Goal: Task Accomplishment & Management: Complete application form

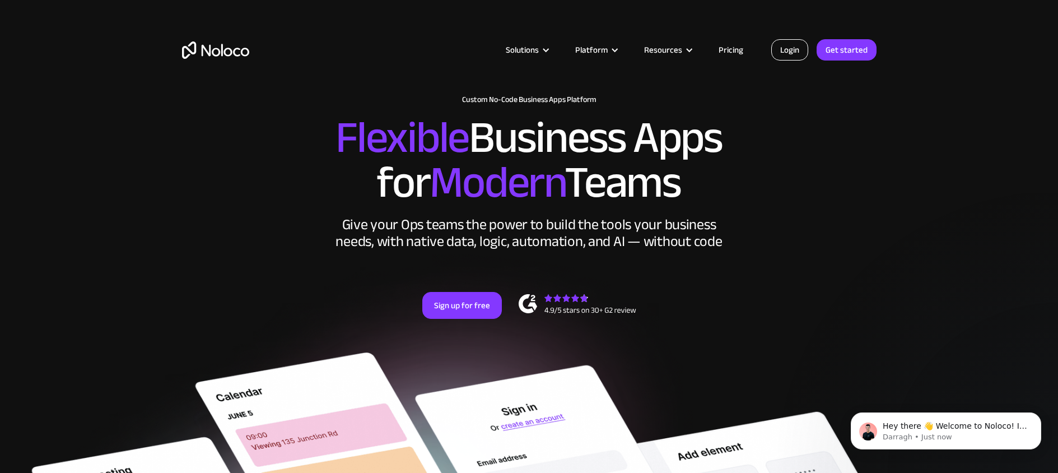
click at [797, 48] on link "Login" at bounding box center [789, 49] width 37 height 21
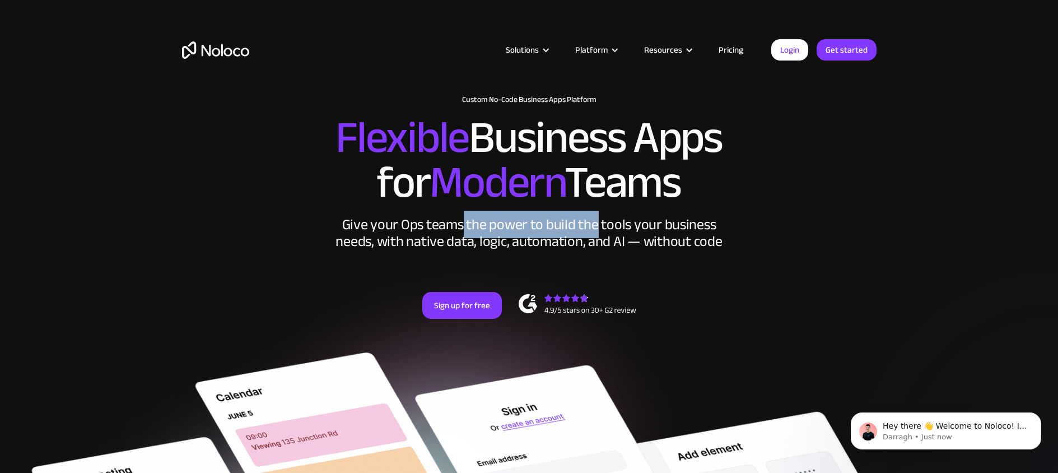
drag, startPoint x: 478, startPoint y: 230, endPoint x: 598, endPoint y: 228, distance: 119.3
click at [598, 228] on div "Give your Ops teams the power to build the tools your business needs, with nati…" at bounding box center [529, 233] width 392 height 34
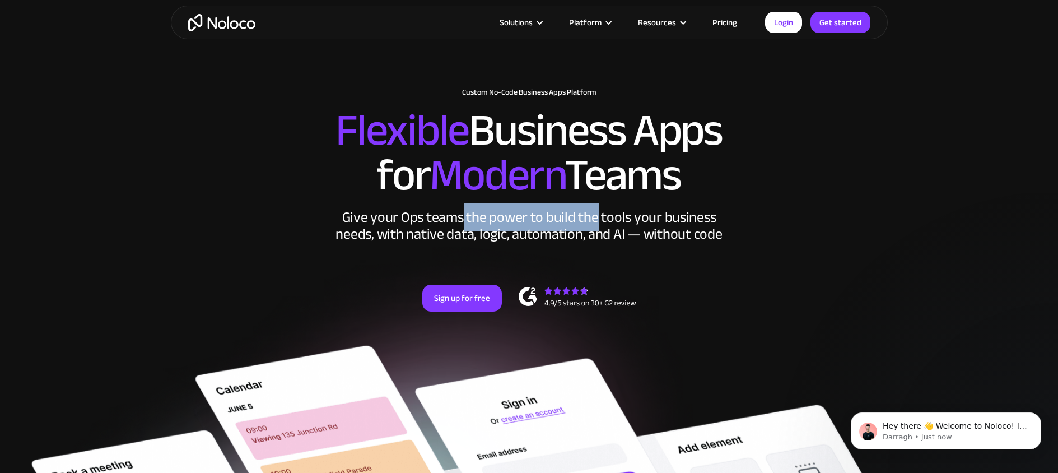
scroll to position [2, 0]
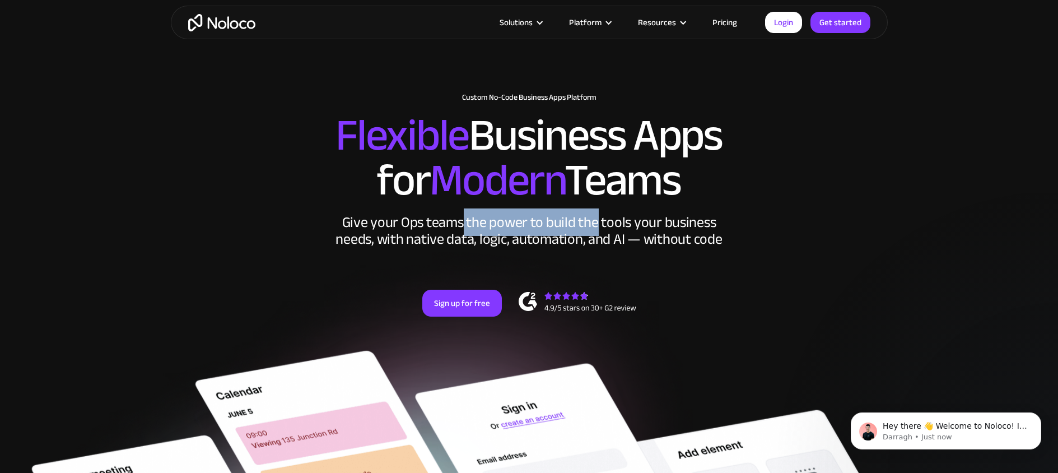
click at [591, 228] on div "Give your Ops teams the power to build the tools your business needs, with nati…" at bounding box center [529, 231] width 392 height 34
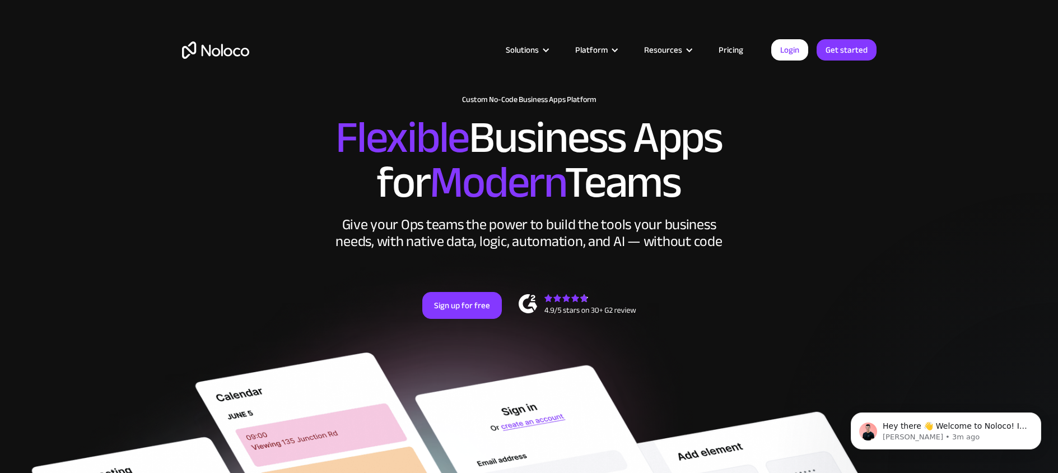
click at [948, 32] on div "Solutions Use Cases Business Types Project Management Keep track of customers, …" at bounding box center [529, 52] width 1058 height 105
click at [882, 207] on div "New: Connect Noloco to Stripe Custom No-Code Business Apps Platform Flexible Bu…" at bounding box center [529, 218] width 717 height 268
drag, startPoint x: 888, startPoint y: 202, endPoint x: 887, endPoint y: 192, distance: 10.7
click at [888, 202] on section "New: Connect Noloco to Stripe Custom No-Code Business Apps Platform Flexible Bu…" at bounding box center [529, 476] width 1058 height 953
click at [873, 174] on h2 "Flexible Business Apps for Modern Teams" at bounding box center [529, 160] width 695 height 90
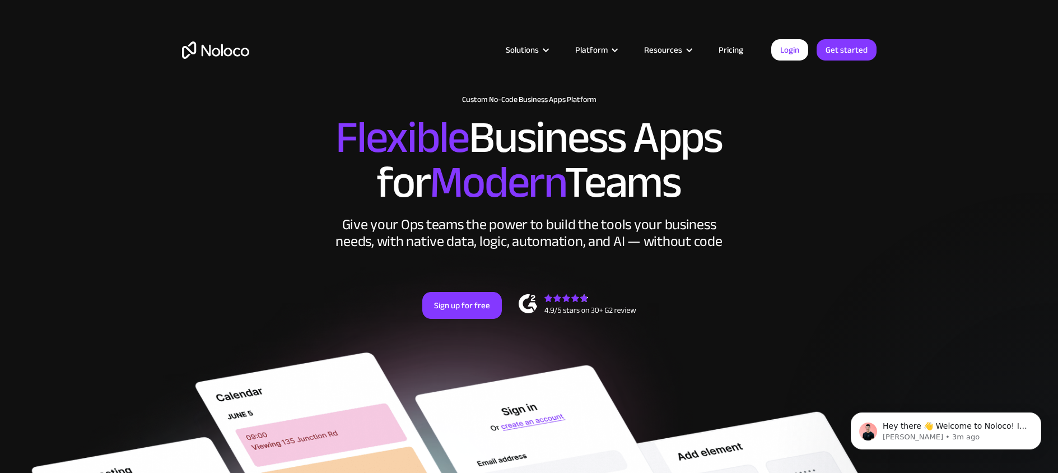
click at [874, 173] on h2 "Flexible Business Apps for Modern Teams" at bounding box center [529, 160] width 695 height 90
click at [877, 171] on div "New: Connect Noloco to Stripe Custom No-Code Business Apps Platform Flexible Bu…" at bounding box center [529, 218] width 717 height 268
drag, startPoint x: 698, startPoint y: 202, endPoint x: 328, endPoint y: 143, distance: 374.4
click at [328, 143] on h2 "Flexible Business Apps for Modern Teams" at bounding box center [529, 160] width 695 height 90
click at [296, 158] on h2 "Flexible Business Apps for Modern Teams" at bounding box center [529, 160] width 695 height 90
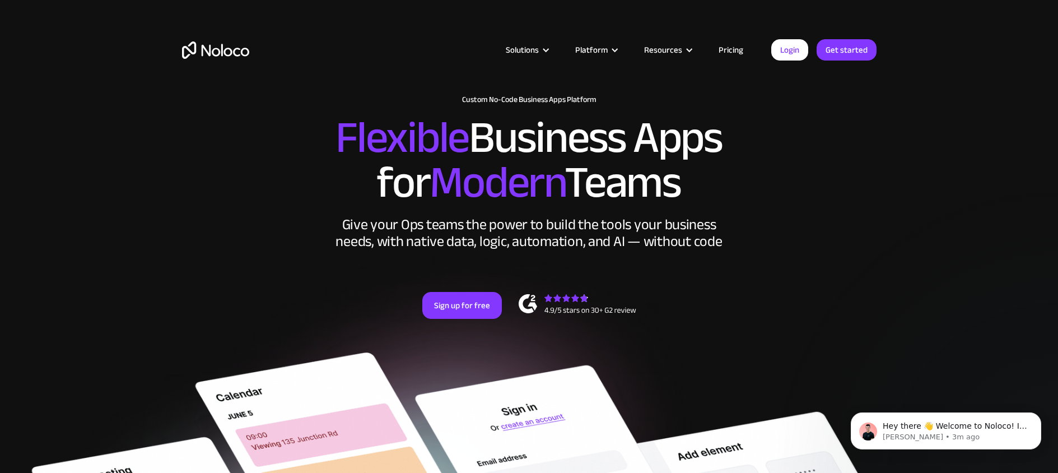
drag, startPoint x: 304, startPoint y: 130, endPoint x: 983, endPoint y: 190, distance: 682.1
click at [983, 190] on section "New: Connect Noloco to Stripe Custom No-Code Business Apps Platform Flexible Bu…" at bounding box center [529, 476] width 1058 height 953
click at [800, 174] on h2 "Flexible Business Apps for Modern Teams" at bounding box center [529, 160] width 695 height 90
drag, startPoint x: 306, startPoint y: 60, endPoint x: 115, endPoint y: 59, distance: 191.0
click at [115, 59] on div "Solutions Use Cases Business Types Project Management Keep track of customers, …" at bounding box center [529, 52] width 1058 height 105
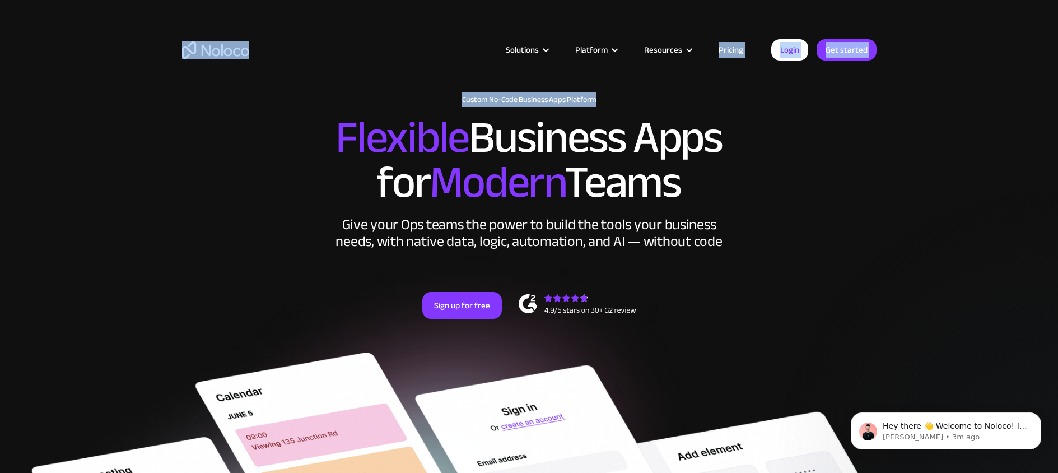
drag, startPoint x: 325, startPoint y: 120, endPoint x: 119, endPoint y: 30, distance: 225.0
click at [329, 51] on article "Solutions Use Cases Business Types Project Management Keep track of customers, …" at bounding box center [510, 50] width 522 height 15
drag, startPoint x: 277, startPoint y: 44, endPoint x: 45, endPoint y: 87, distance: 236.0
click at [45, 87] on div "Solutions Use Cases Business Types Project Management Keep track of customers, …" at bounding box center [529, 52] width 1058 height 105
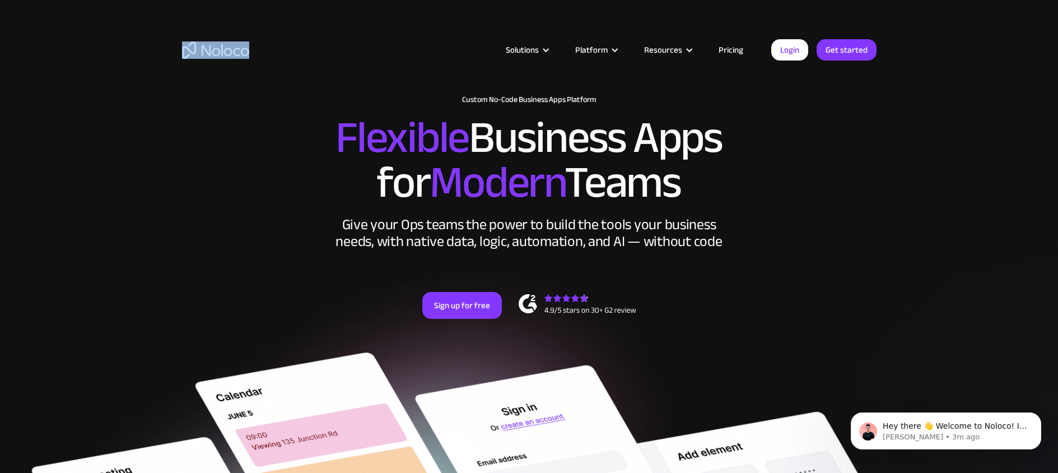
drag, startPoint x: 336, startPoint y: 129, endPoint x: 687, endPoint y: 173, distance: 353.9
click at [687, 173] on h2 "Flexible Business Apps for Modern Teams" at bounding box center [529, 160] width 695 height 90
click at [703, 175] on h2 "Flexible Business Apps for Modern Teams" at bounding box center [529, 160] width 695 height 90
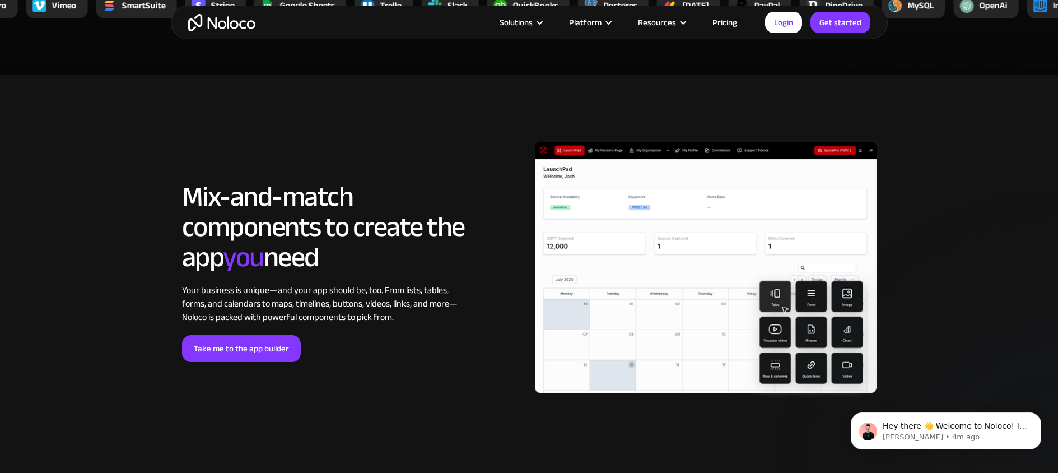
scroll to position [2404, 0]
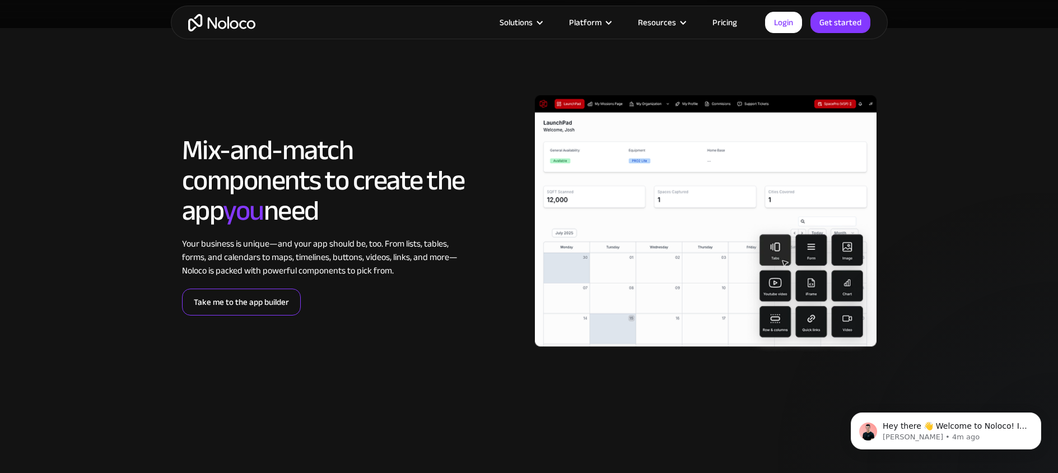
click at [269, 308] on link "Take me to the app builder" at bounding box center [241, 301] width 119 height 27
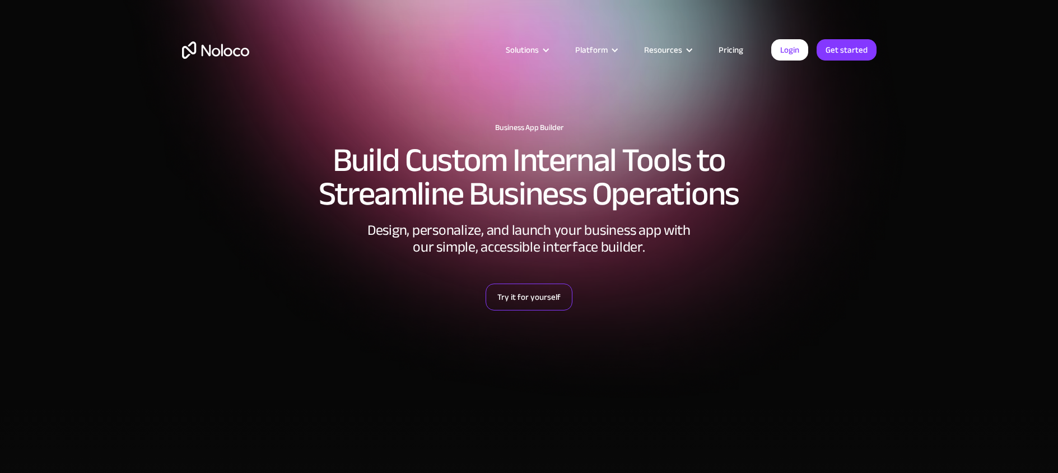
click at [520, 295] on link "Try it for yourself" at bounding box center [529, 296] width 87 height 27
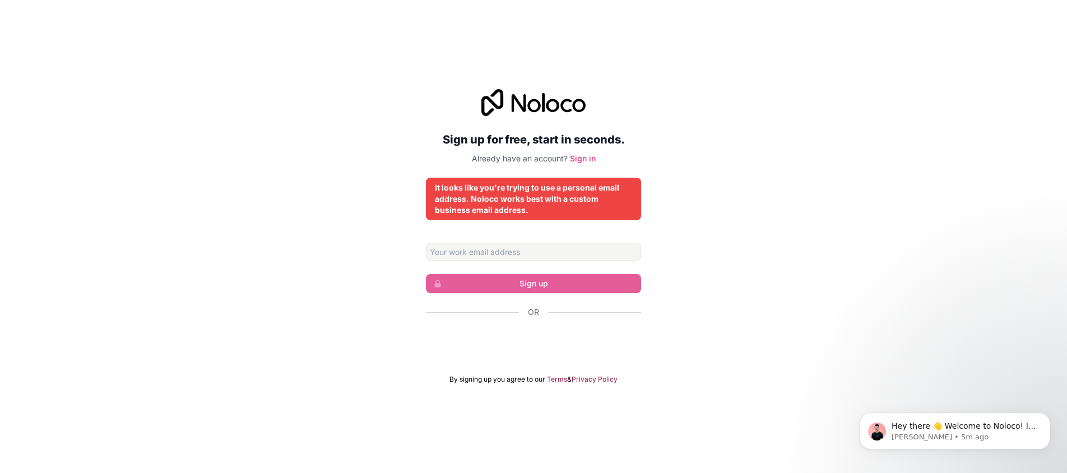
click at [500, 406] on div "Sign up for free, start in seconds. Already have an account? Sign in It looks l…" at bounding box center [533, 236] width 1067 height 473
click at [523, 188] on div "It looks like you're trying to use a personal email address. Noloco works best …" at bounding box center [533, 199] width 197 height 34
click at [598, 199] on div "It looks like you're trying to use a personal email address. Noloco works best …" at bounding box center [533, 199] width 197 height 34
click at [516, 261] on form "Sign up Or By signing up you agree to our Terms & Privacy Policy" at bounding box center [533, 313] width 215 height 141
click at [512, 254] on input "Email address" at bounding box center [533, 252] width 215 height 18
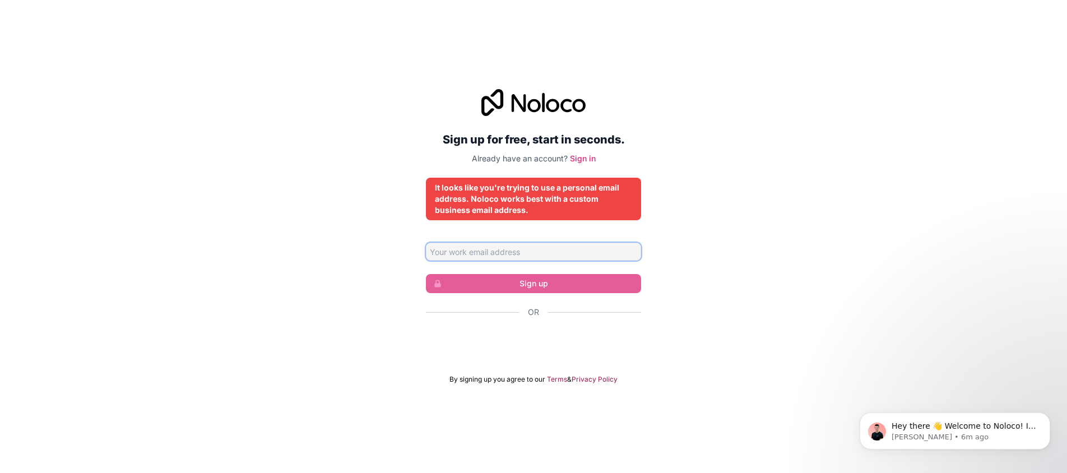
click at [512, 254] on input "Email address" at bounding box center [533, 252] width 215 height 18
click at [394, 277] on div "Sign up for free, start in seconds. Already have an account? Sign in It looks l…" at bounding box center [533, 236] width 1067 height 326
click at [496, 259] on input "Email address" at bounding box center [533, 252] width 215 height 18
type input "noloco@thecoderagency.com"
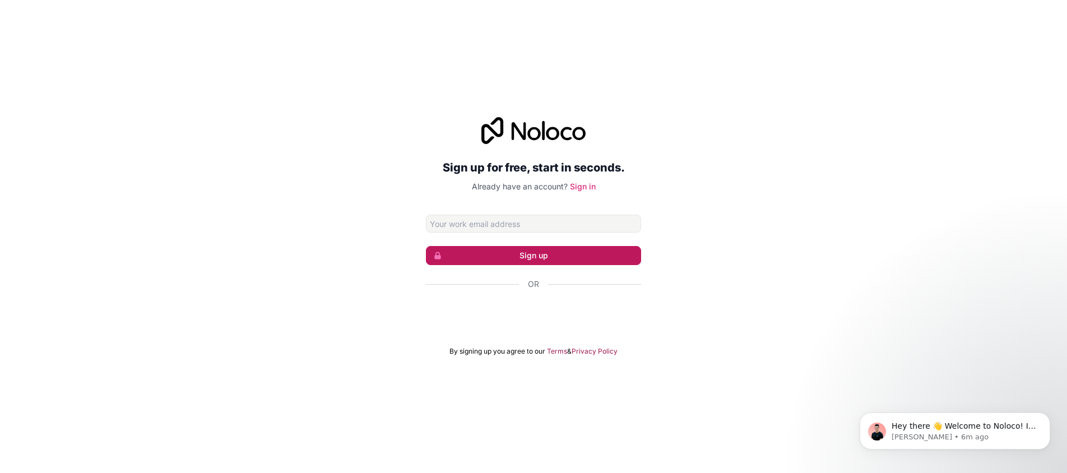
click at [554, 261] on button "Sign up" at bounding box center [533, 255] width 215 height 19
type input "l"
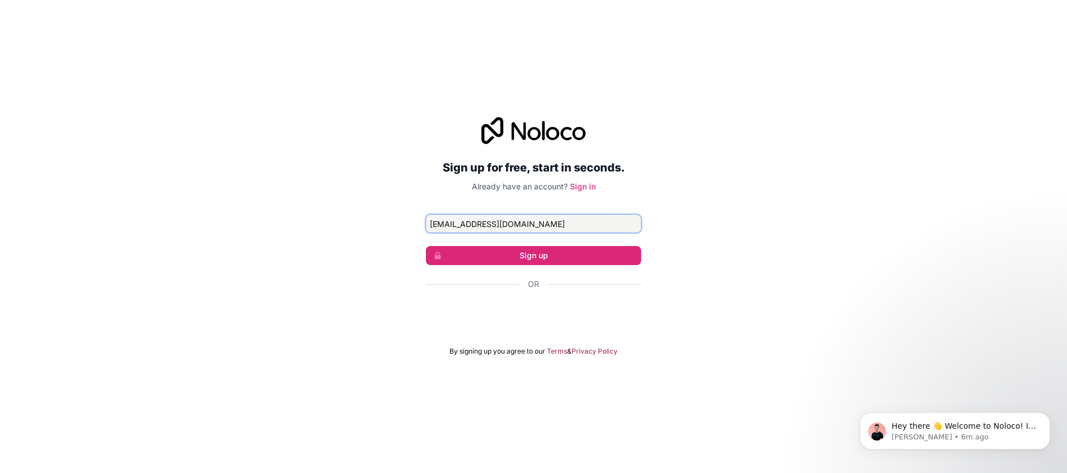
type input "[EMAIL_ADDRESS][DOMAIN_NAME]"
click button "Sign up" at bounding box center [533, 255] width 215 height 19
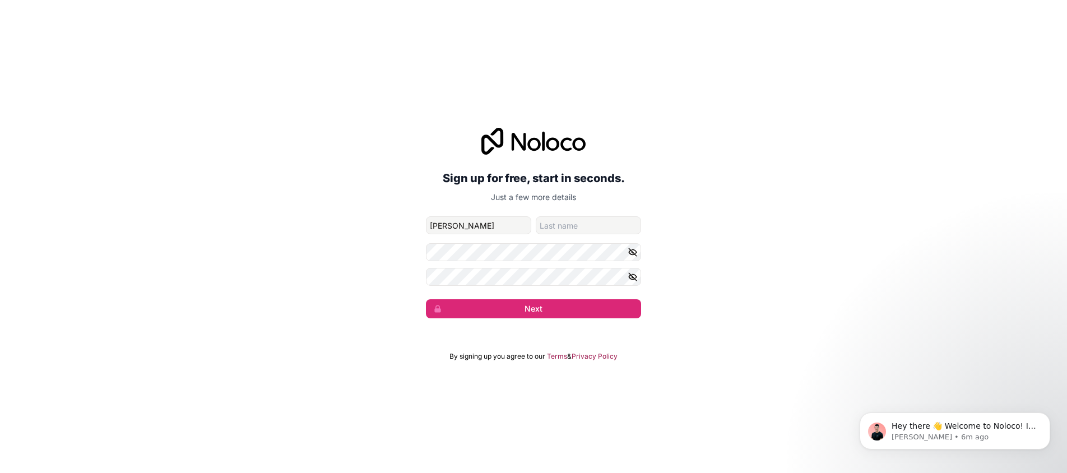
type input "[PERSON_NAME]"
click at [426, 299] on button "Next" at bounding box center [533, 308] width 215 height 19
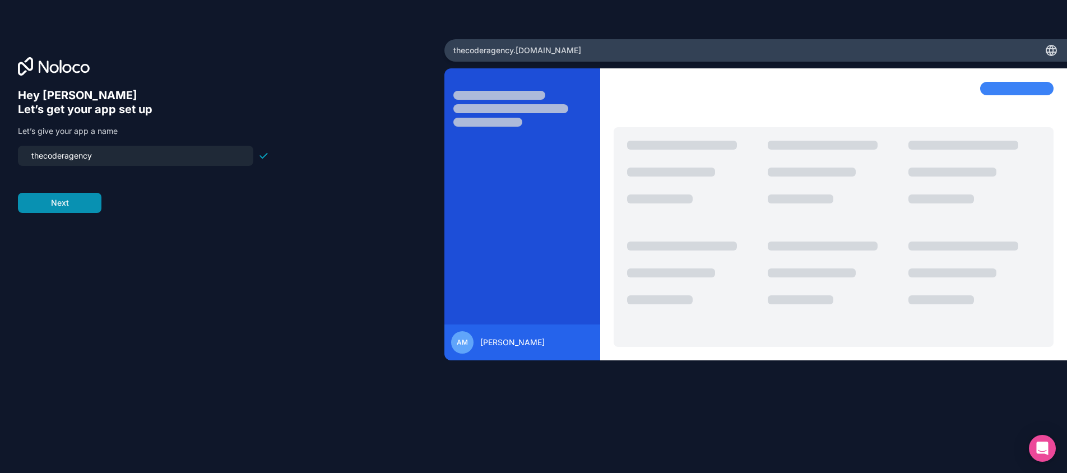
click at [72, 207] on button "Next" at bounding box center [59, 203] width 83 height 20
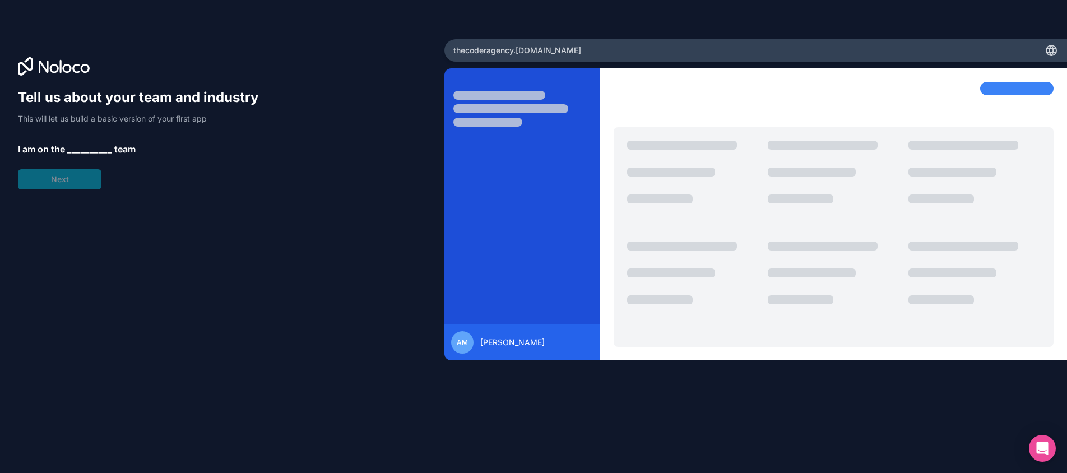
click at [81, 152] on span "__________" at bounding box center [89, 148] width 45 height 13
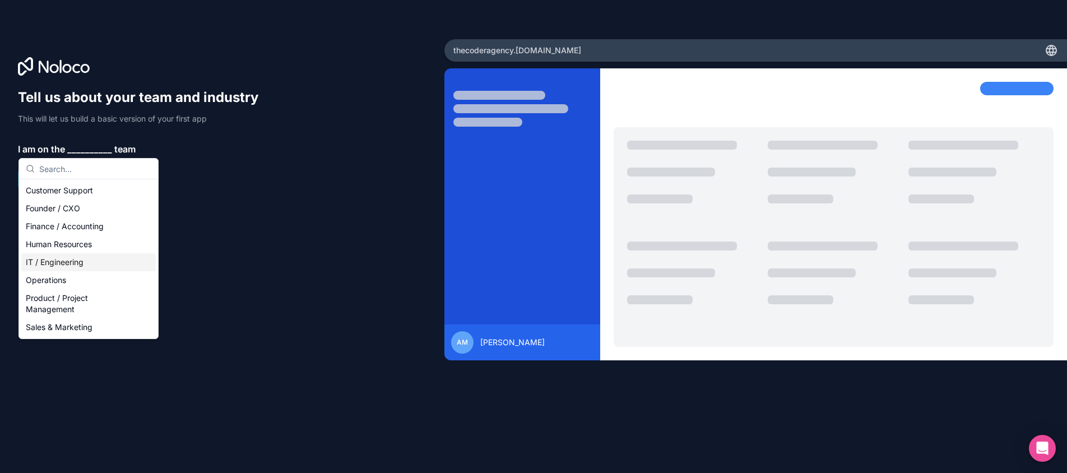
click at [84, 262] on div "IT / Engineering" at bounding box center [88, 262] width 134 height 18
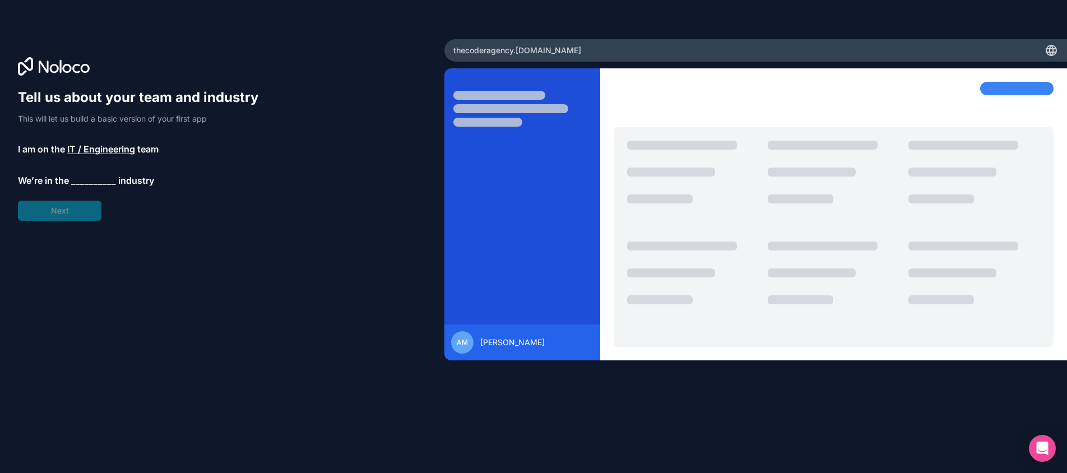
click at [90, 184] on span "__________" at bounding box center [93, 180] width 45 height 13
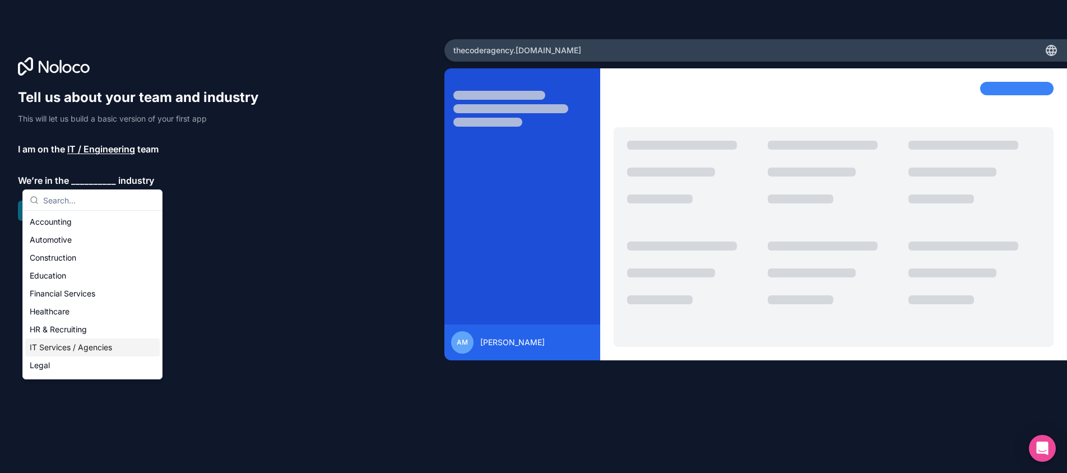
click at [75, 347] on div "IT Services / Agencies" at bounding box center [92, 347] width 134 height 18
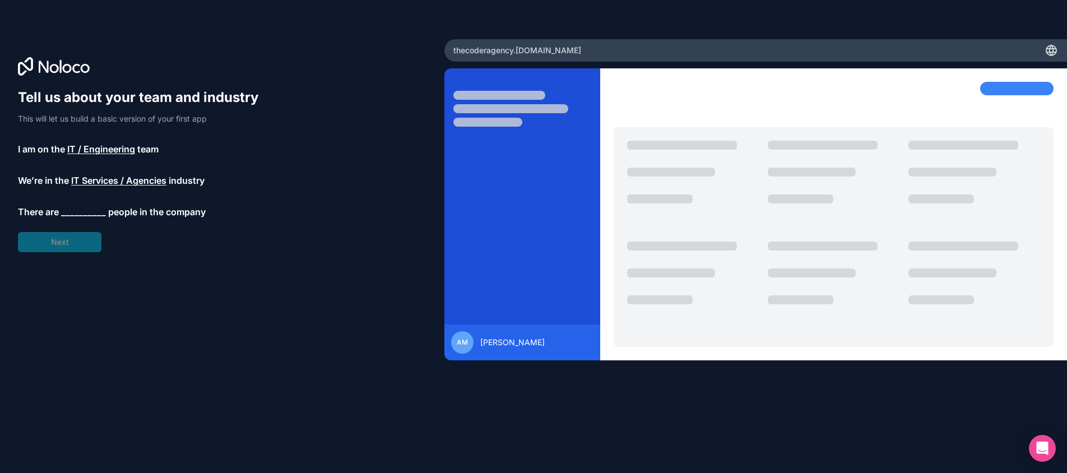
click at [89, 212] on span "__________" at bounding box center [83, 211] width 45 height 13
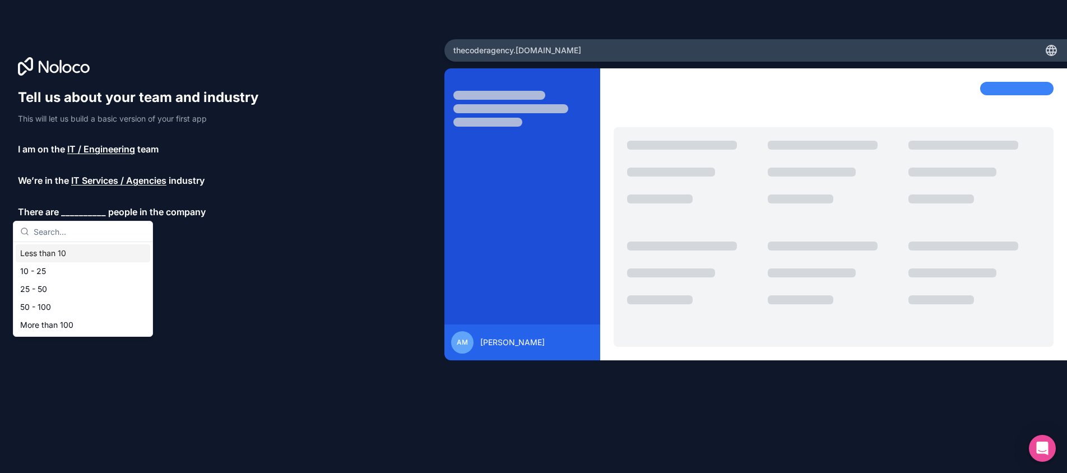
click at [90, 252] on div "Less than 10" at bounding box center [83, 253] width 134 height 18
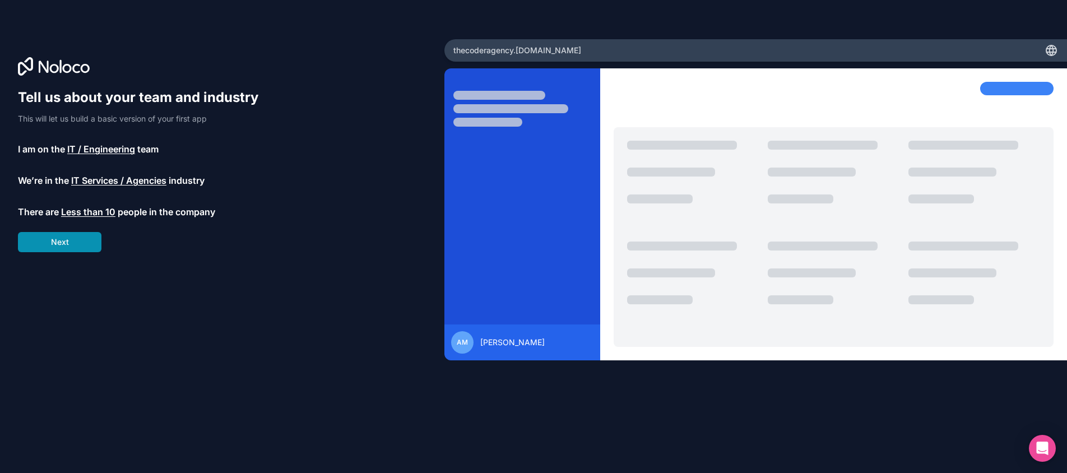
click at [81, 242] on button "Next" at bounding box center [59, 242] width 83 height 20
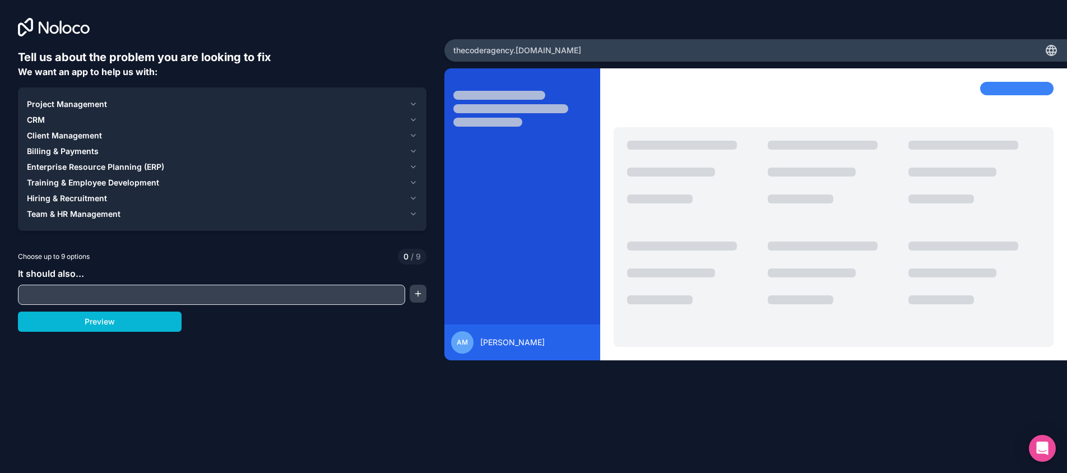
click at [160, 297] on input "text" at bounding box center [211, 295] width 381 height 16
click at [75, 121] on div "CRM" at bounding box center [216, 119] width 378 height 11
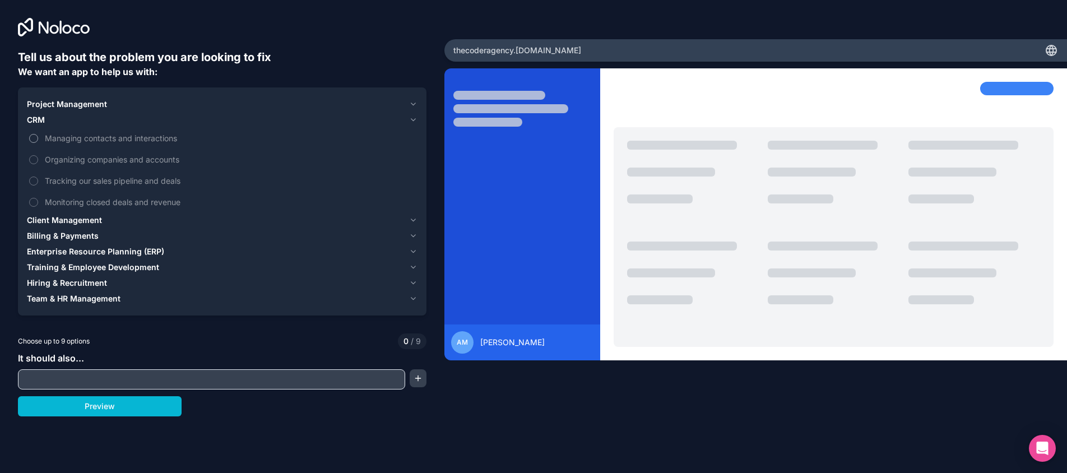
click at [101, 136] on span "Managing contacts and interactions" at bounding box center [230, 138] width 370 height 12
click at [38, 136] on button "Managing contacts and interactions" at bounding box center [33, 138] width 9 height 9
click at [91, 171] on label "Tracking our sales pipeline and deals" at bounding box center [222, 180] width 390 height 21
click at [38, 176] on button "Tracking our sales pipeline and deals" at bounding box center [33, 180] width 9 height 9
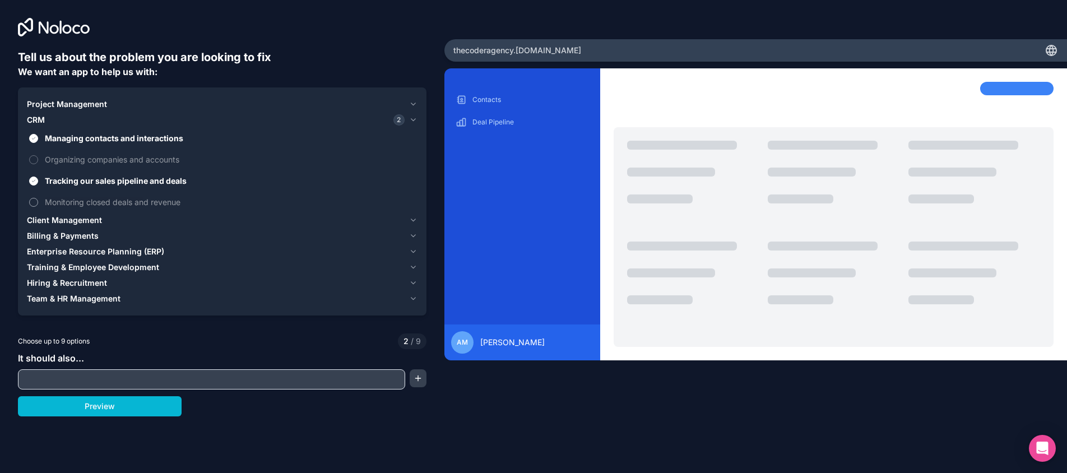
click at [99, 204] on span "Monitoring closed deals and revenue" at bounding box center [230, 202] width 370 height 12
click at [38, 204] on button "Monitoring closed deals and revenue" at bounding box center [33, 202] width 9 height 9
click at [95, 287] on span "Hiring & Recruitment" at bounding box center [67, 282] width 80 height 11
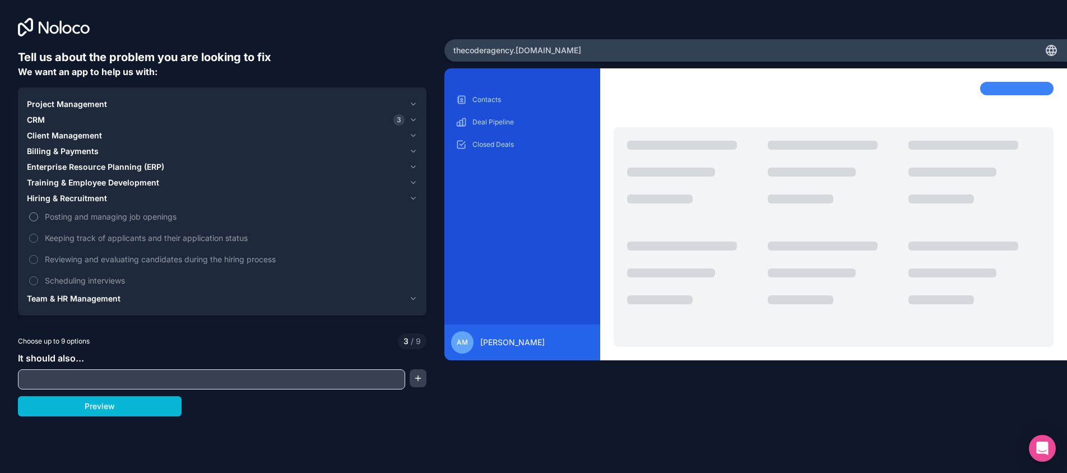
click at [112, 222] on label "Posting and managing job openings" at bounding box center [222, 216] width 390 height 21
click at [38, 221] on button "Posting and managing job openings" at bounding box center [33, 216] width 9 height 9
drag, startPoint x: 125, startPoint y: 249, endPoint x: 129, endPoint y: 277, distance: 27.7
click at [125, 252] on label "Reviewing and evaluating candidates during the hiring process" at bounding box center [222, 259] width 390 height 21
click at [38, 255] on button "Reviewing and evaluating candidates during the hiring process" at bounding box center [33, 259] width 9 height 9
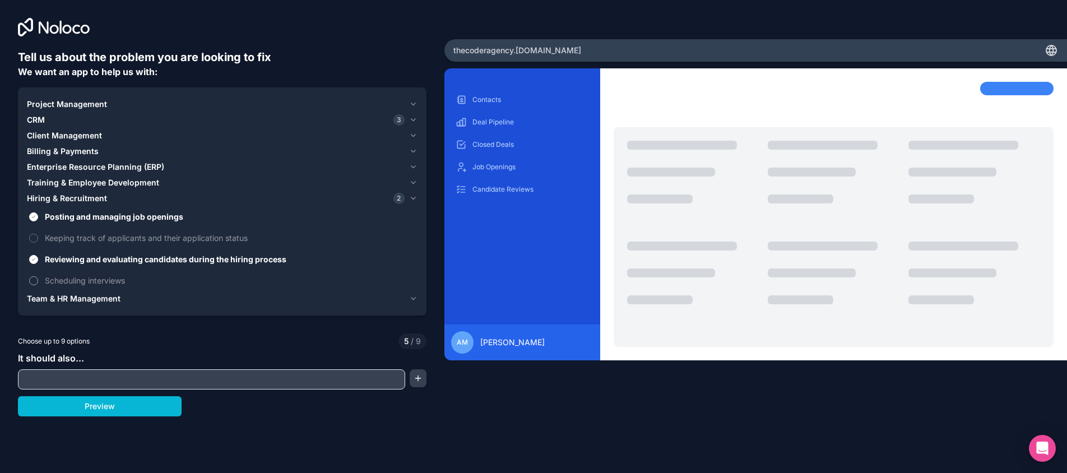
click at [129, 277] on span "Scheduling interviews" at bounding box center [230, 280] width 370 height 12
click at [38, 277] on button "Scheduling interviews" at bounding box center [33, 280] width 9 height 9
click at [113, 283] on span "Scheduling interviews" at bounding box center [230, 280] width 370 height 12
click at [38, 283] on button "Scheduling interviews" at bounding box center [33, 280] width 9 height 9
click at [119, 262] on span "Reviewing and evaluating candidates during the hiring process" at bounding box center [230, 259] width 370 height 12
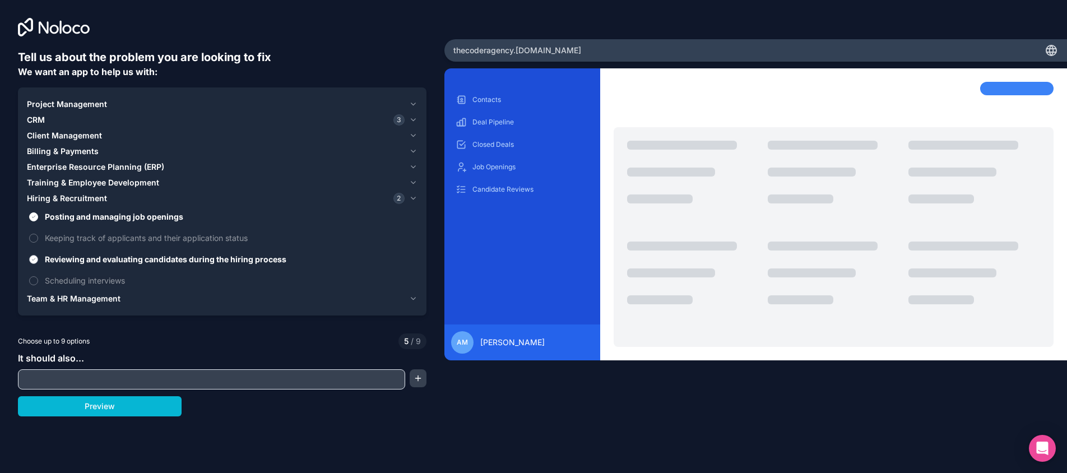
click at [38, 262] on button "Reviewing and evaluating candidates during the hiring process" at bounding box center [33, 259] width 9 height 9
click at [124, 215] on span "Posting and managing job openings" at bounding box center [230, 217] width 370 height 12
click at [38, 215] on button "Posting and managing job openings" at bounding box center [33, 216] width 9 height 9
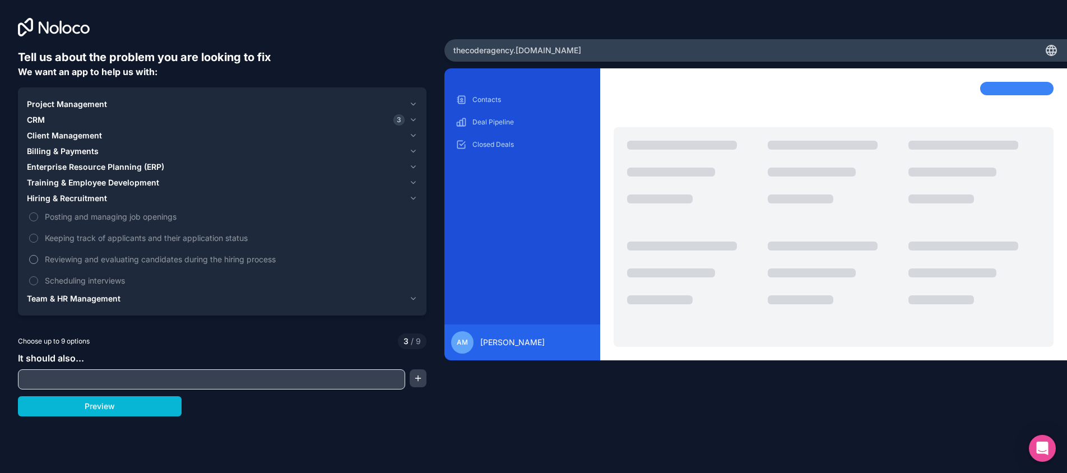
drag, startPoint x: 116, startPoint y: 242, endPoint x: 124, endPoint y: 262, distance: 21.1
click at [116, 244] on label "Keeping track of applicants and their application status" at bounding box center [222, 237] width 390 height 21
drag, startPoint x: 127, startPoint y: 269, endPoint x: 129, endPoint y: 290, distance: 20.8
click at [127, 273] on label "Scheduling interviews" at bounding box center [222, 280] width 390 height 21
click at [38, 276] on button "Scheduling interviews" at bounding box center [33, 280] width 9 height 9
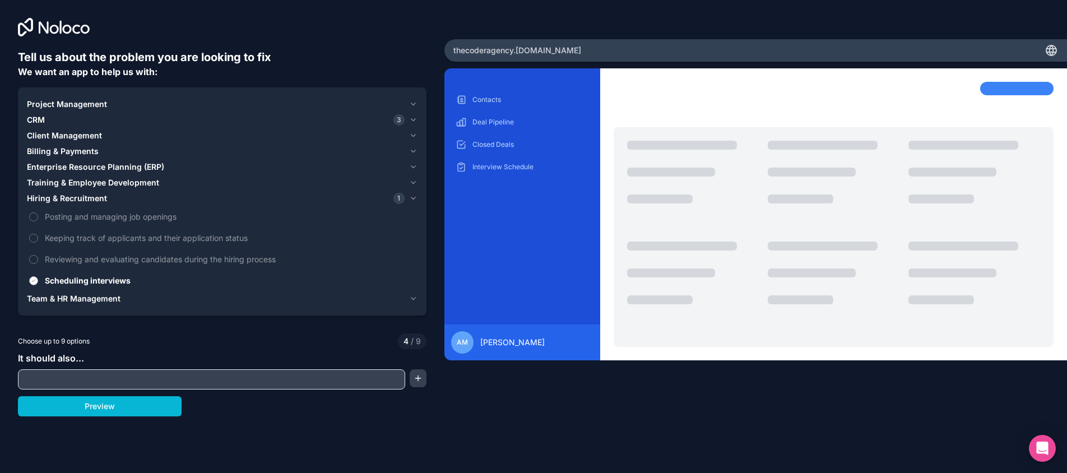
click at [121, 279] on span "Scheduling interviews" at bounding box center [230, 280] width 370 height 12
click at [38, 279] on button "Scheduling interviews" at bounding box center [33, 280] width 9 height 9
drag, startPoint x: 128, startPoint y: 237, endPoint x: 122, endPoint y: 286, distance: 49.1
click at [128, 237] on span "Keeping track of applicants and their application status" at bounding box center [230, 238] width 370 height 12
click at [38, 237] on button "Keeping track of applicants and their application status" at bounding box center [33, 238] width 9 height 9
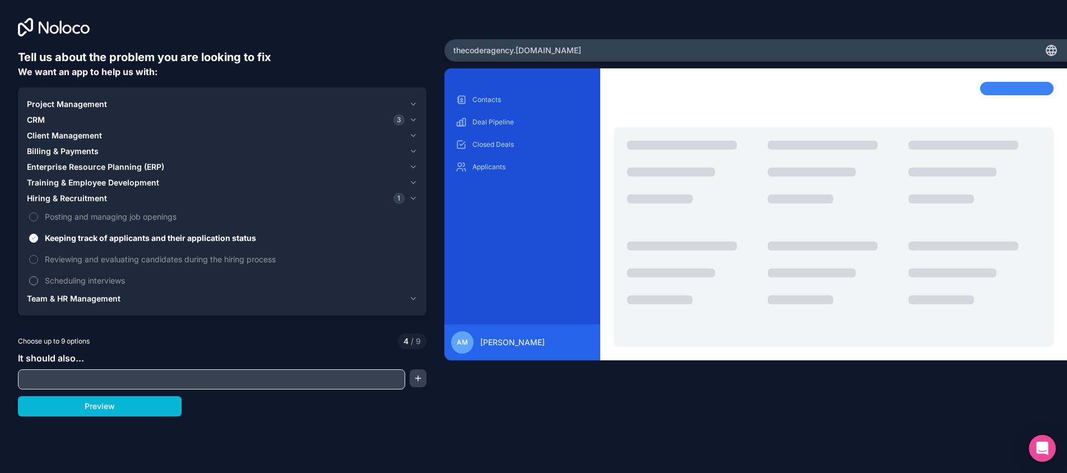
click at [122, 286] on span "Scheduling interviews" at bounding box center [230, 280] width 370 height 12
click at [38, 285] on button "Scheduling interviews" at bounding box center [33, 280] width 9 height 9
click at [136, 217] on span "Posting and managing job openings" at bounding box center [230, 217] width 370 height 12
click at [38, 217] on button "Posting and managing job openings" at bounding box center [33, 216] width 9 height 9
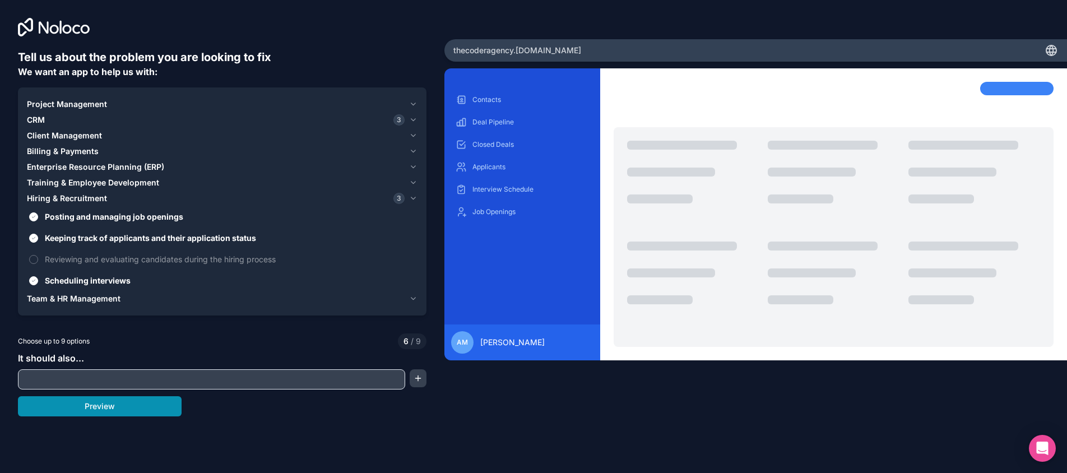
click at [124, 413] on button "Preview" at bounding box center [100, 406] width 164 height 20
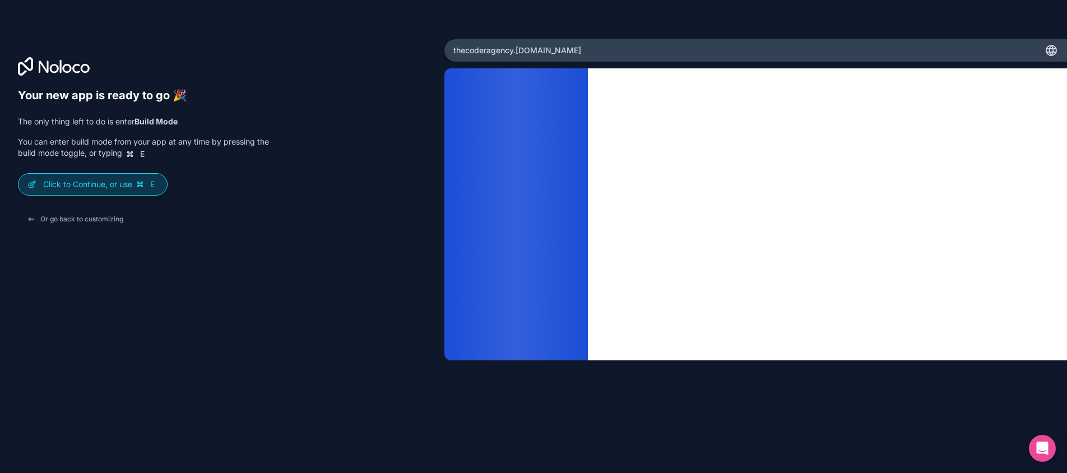
click at [99, 194] on div "Click to Continue, or use E" at bounding box center [92, 184] width 148 height 21
